Goal: Task Accomplishment & Management: Complete application form

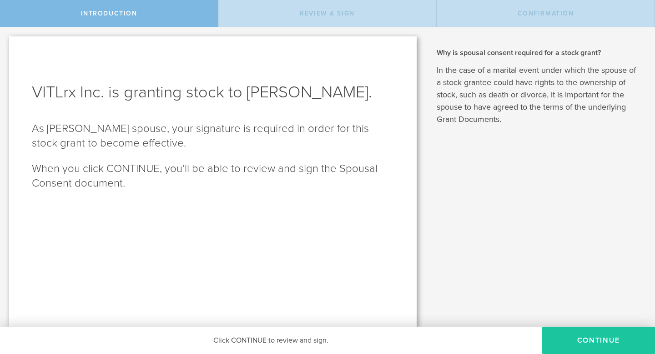
click at [591, 338] on button "CONTINUE" at bounding box center [598, 340] width 113 height 27
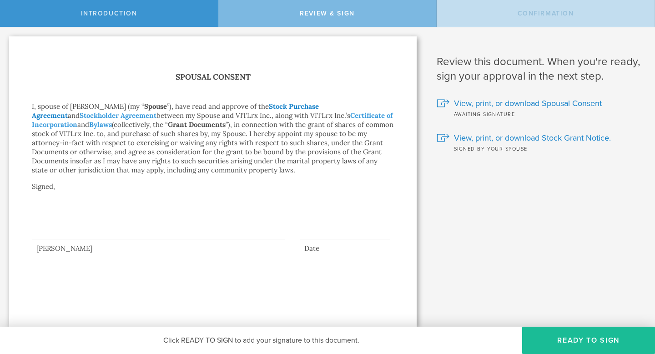
click at [311, 106] on link "Stock Purchase Agreement" at bounding box center [175, 111] width 287 height 18
click at [588, 343] on button "Ready to Sign" at bounding box center [588, 340] width 133 height 27
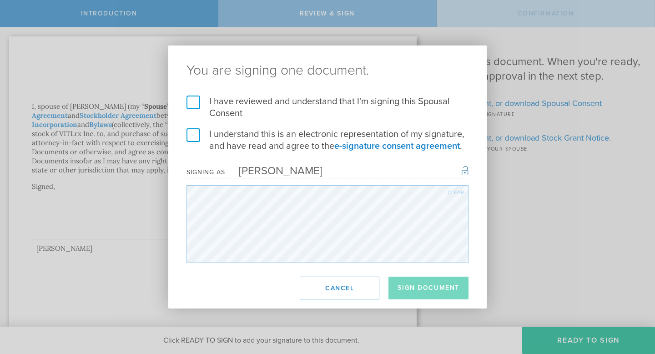
click at [192, 100] on label "I have reviewed and understand that I'm signing this Spousal Consent" at bounding box center [328, 108] width 282 height 24
click at [0, 0] on input "I have reviewed and understand that I'm signing this Spousal Consent" at bounding box center [0, 0] width 0 height 0
click at [193, 132] on label "I understand this is an electronic representation of my signature, and have rea…" at bounding box center [328, 140] width 282 height 24
click at [0, 0] on input "I understand this is an electronic representation of my signature, and have rea…" at bounding box center [0, 0] width 0 height 0
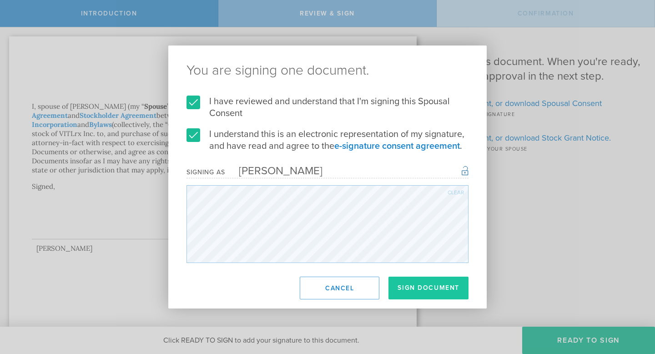
click at [409, 292] on button "Sign Document" at bounding box center [429, 288] width 80 height 23
